Goal: Information Seeking & Learning: Learn about a topic

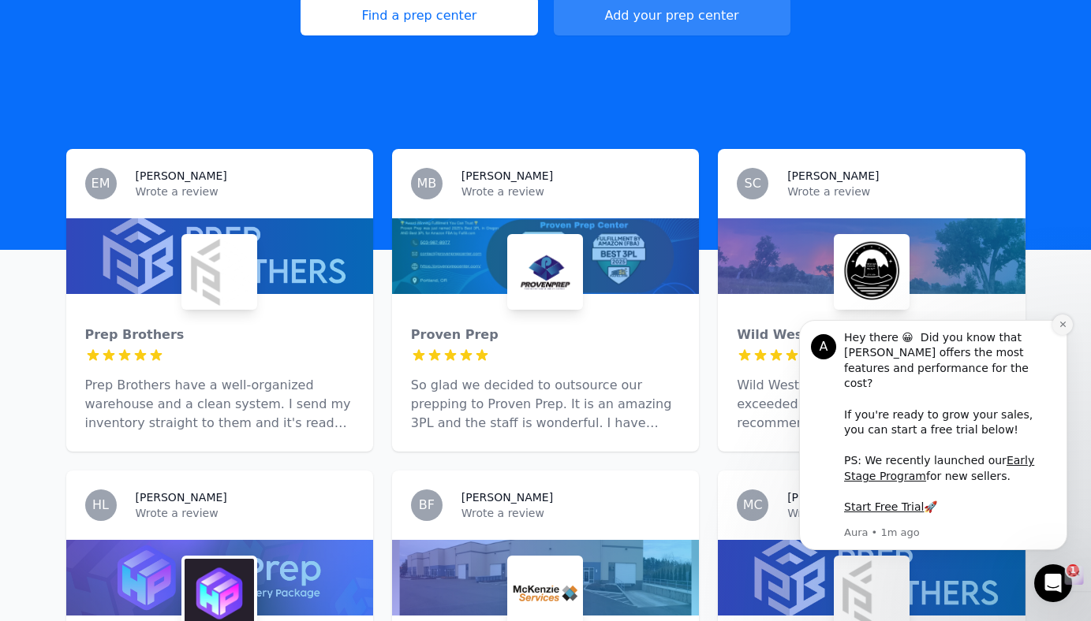
click at [1066, 335] on button "Dismiss notification" at bounding box center [1062, 325] width 21 height 21
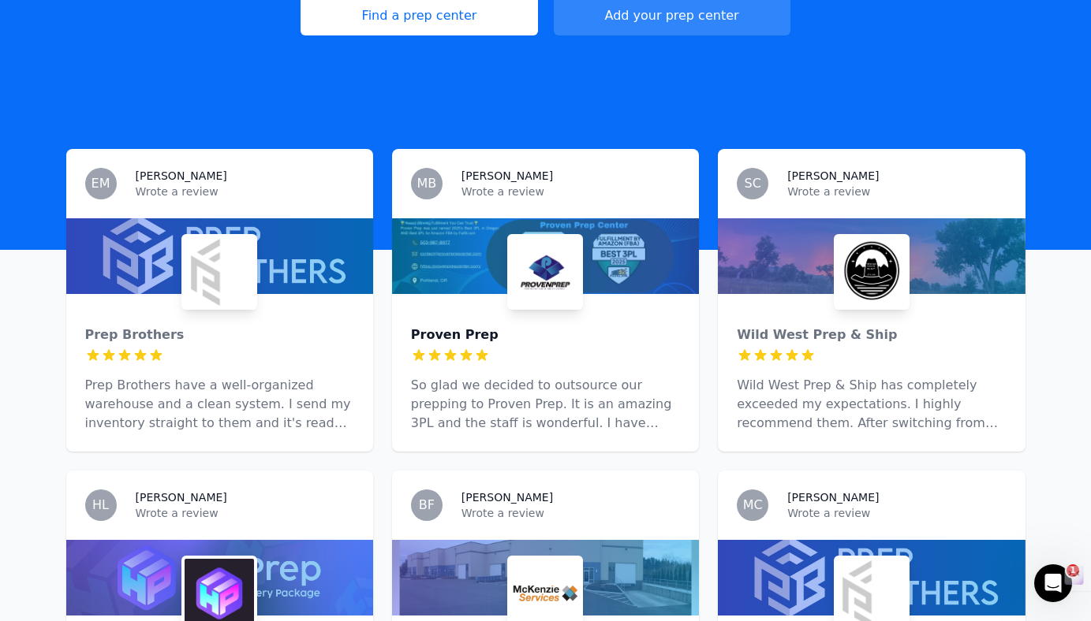
click at [463, 326] on div "Proven Prep" at bounding box center [545, 335] width 269 height 19
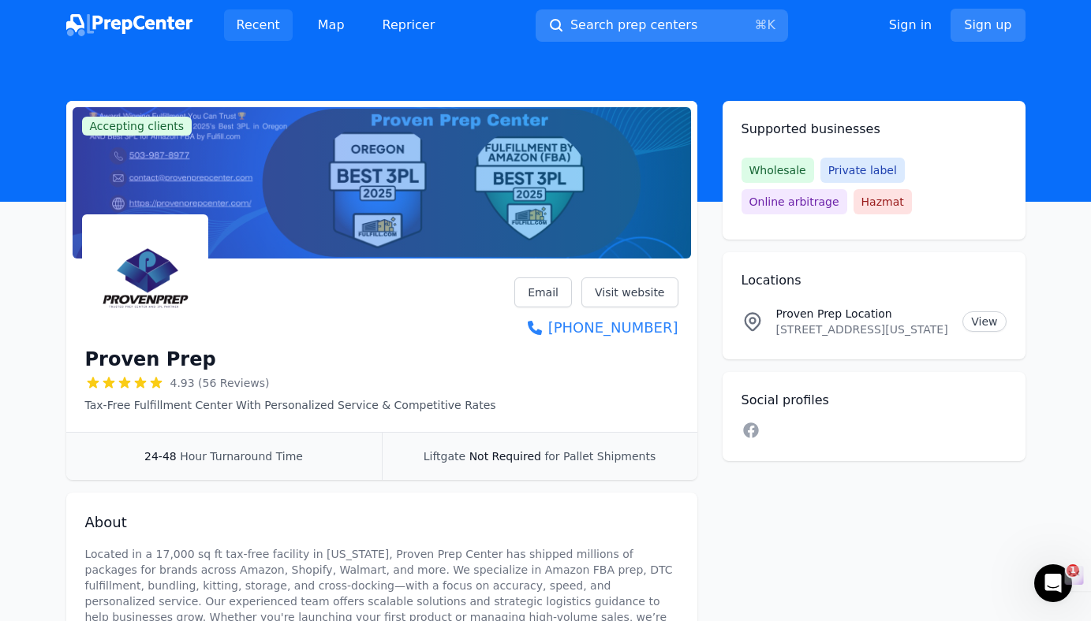
click at [247, 32] on link "Recent" at bounding box center [258, 25] width 69 height 32
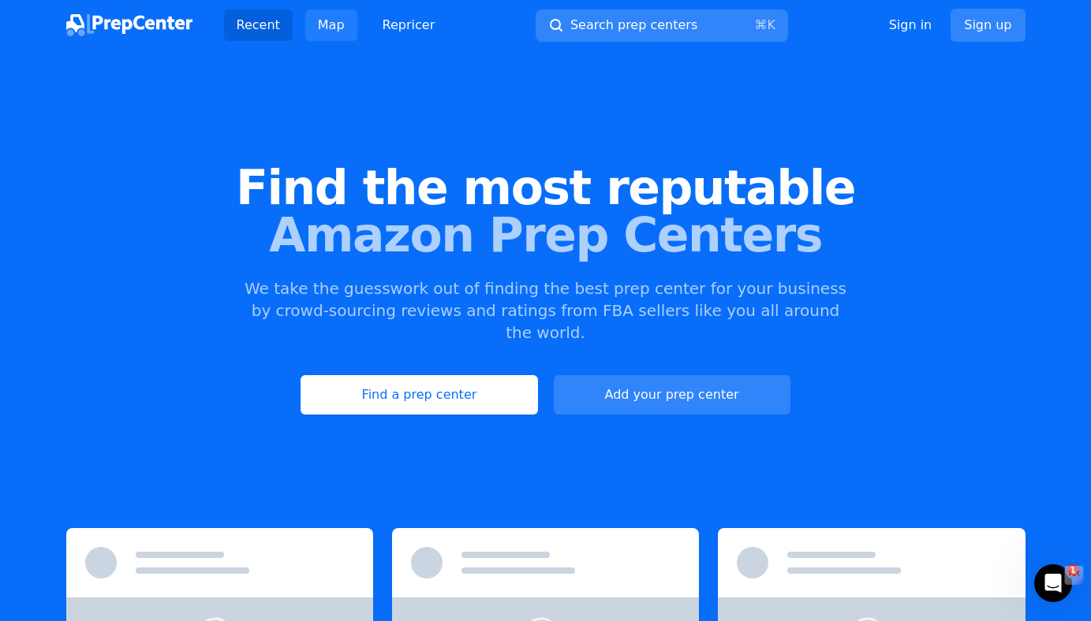
click at [318, 24] on link "Map" at bounding box center [331, 25] width 52 height 32
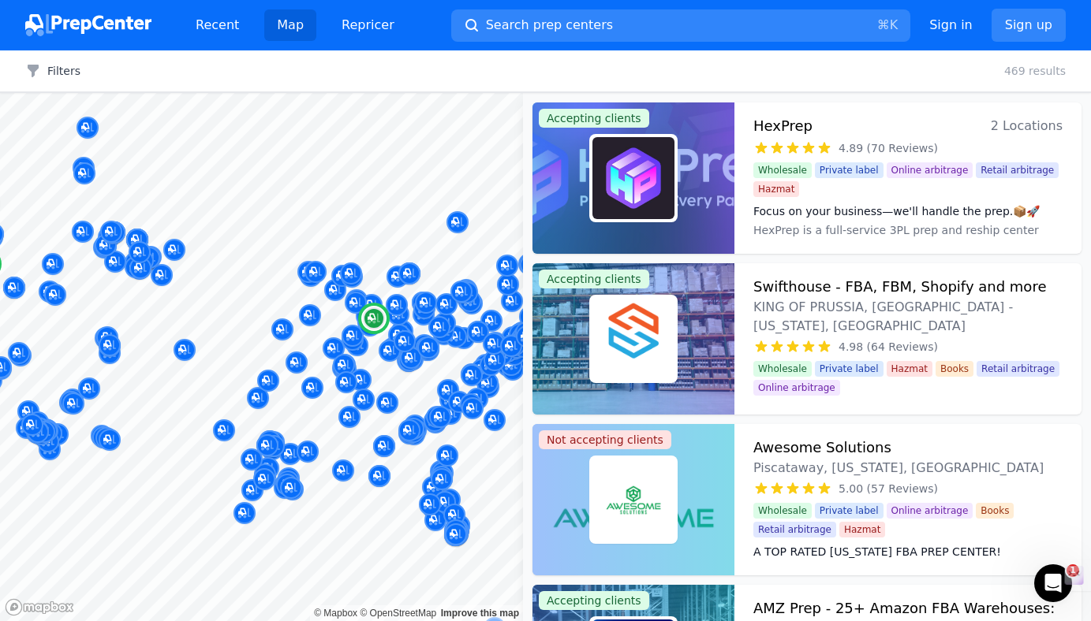
click at [777, 126] on h3 "HexPrep" at bounding box center [782, 126] width 59 height 22
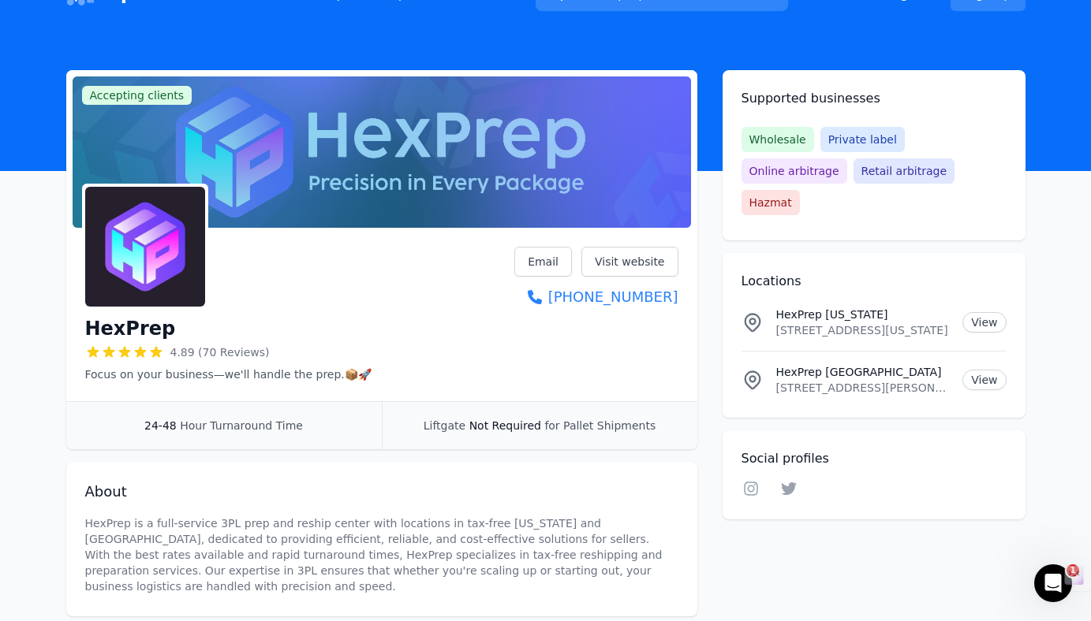
scroll to position [25, 0]
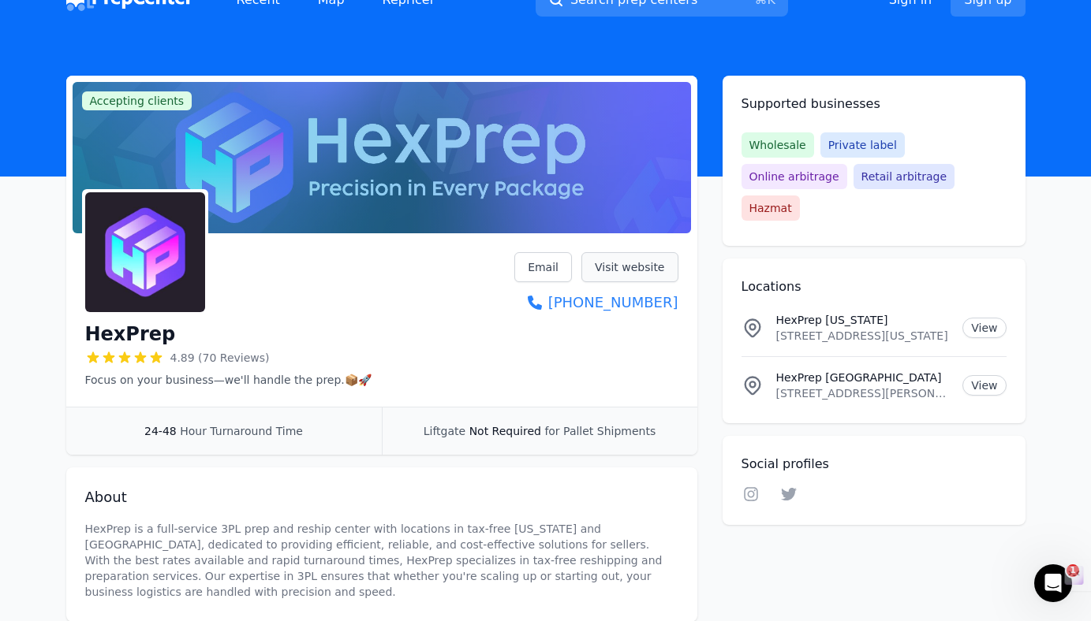
click at [651, 266] on link "Visit website" at bounding box center [629, 267] width 97 height 30
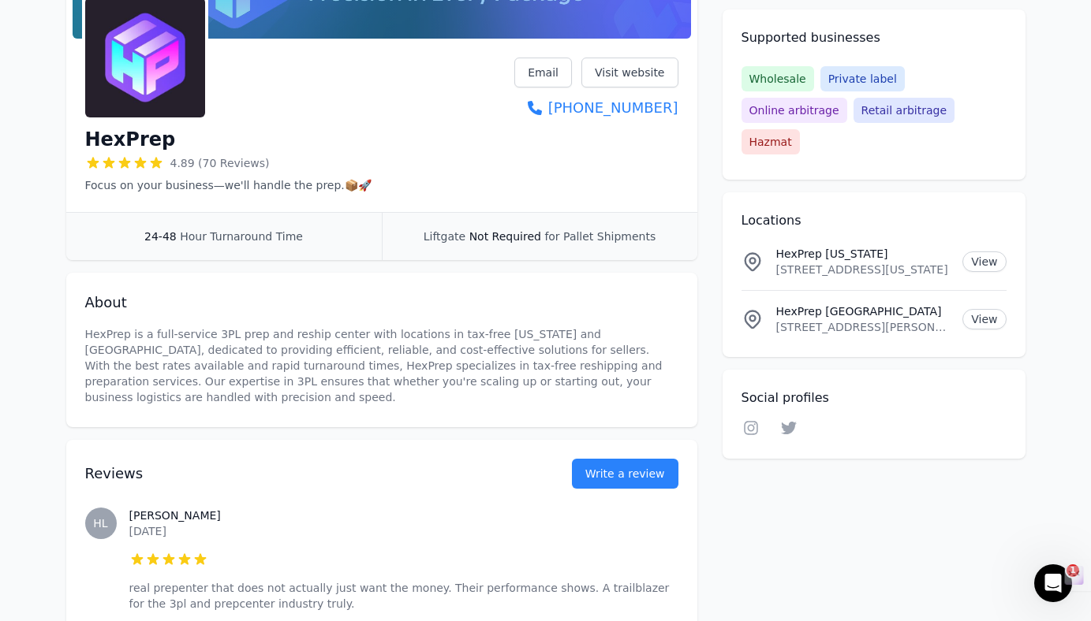
scroll to position [224, 0]
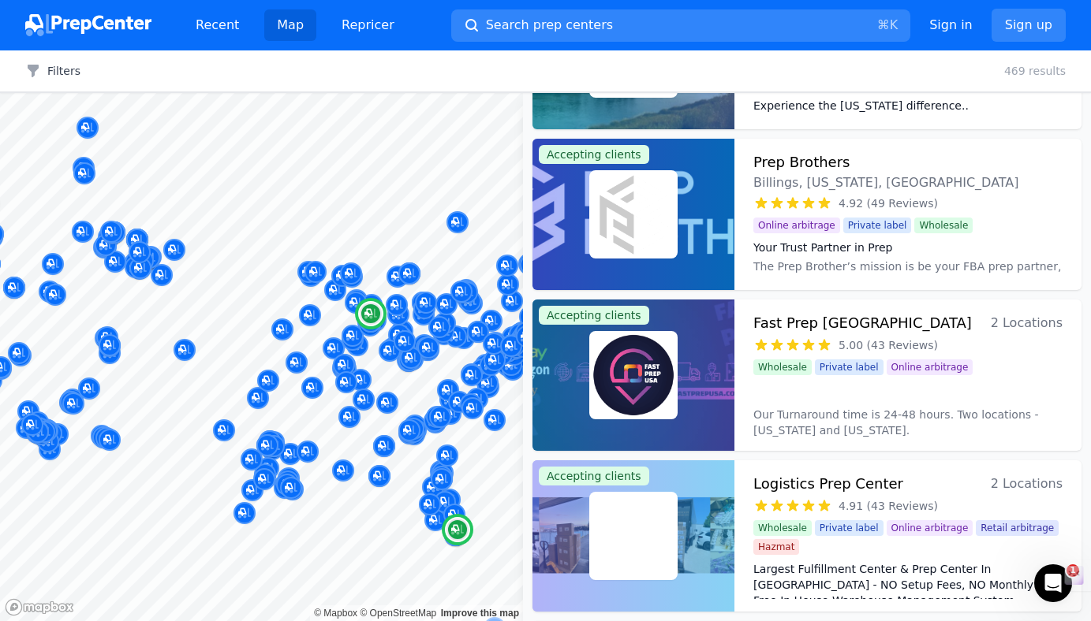
scroll to position [770, 0]
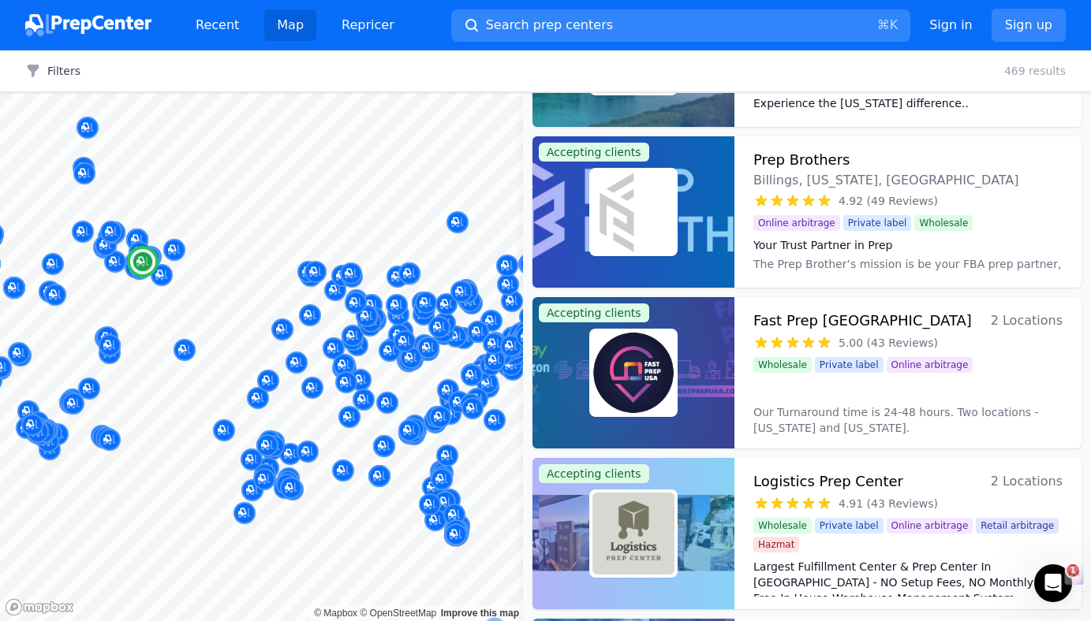
click at [797, 158] on h3 "Prep Brothers" at bounding box center [801, 160] width 96 height 22
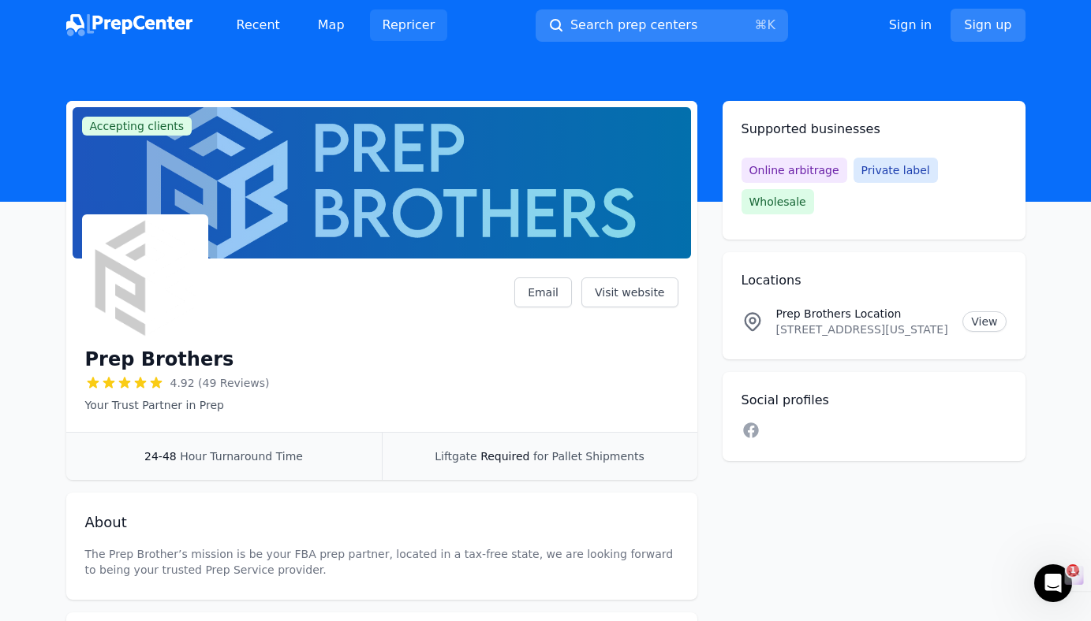
click at [389, 33] on link "Repricer" at bounding box center [409, 25] width 78 height 32
click at [259, 27] on link "Recent" at bounding box center [258, 25] width 69 height 32
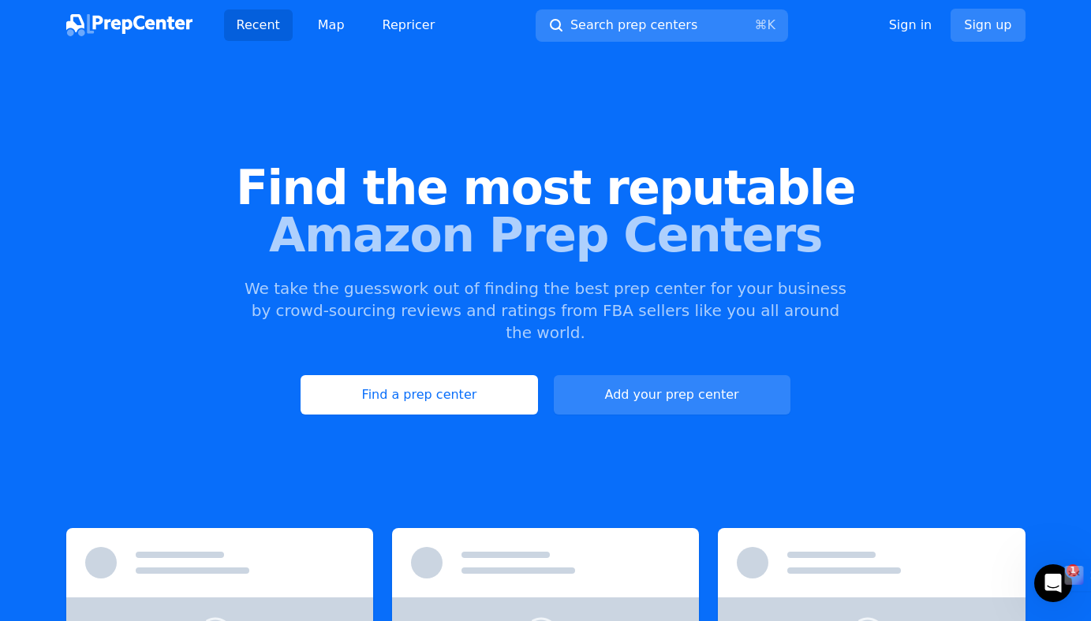
click at [161, 26] on img at bounding box center [129, 25] width 126 height 22
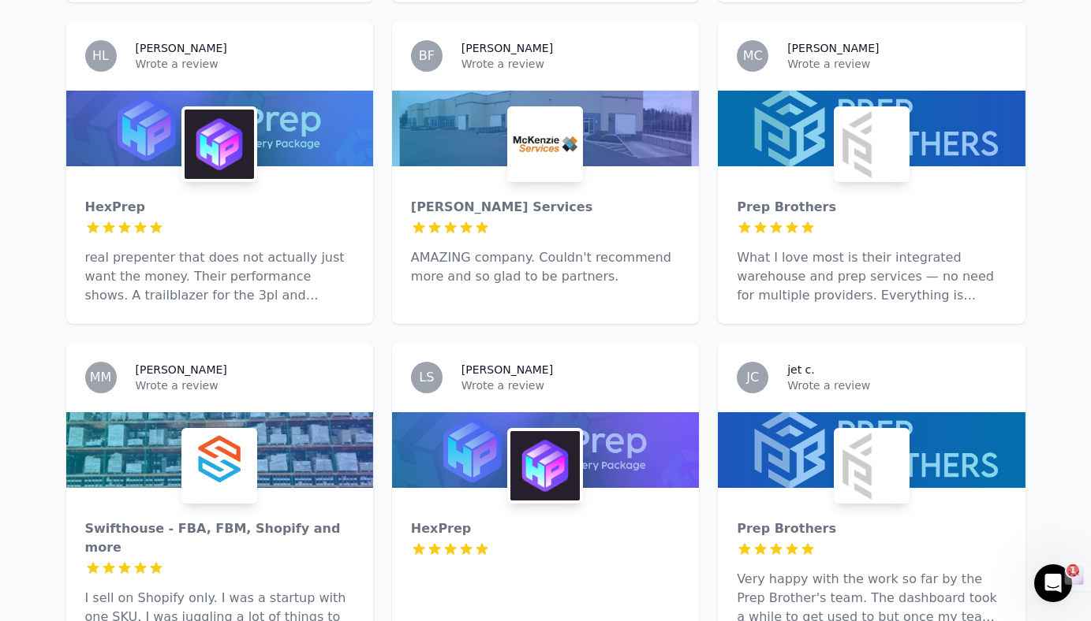
scroll to position [756, 0]
